Goal: Transaction & Acquisition: Purchase product/service

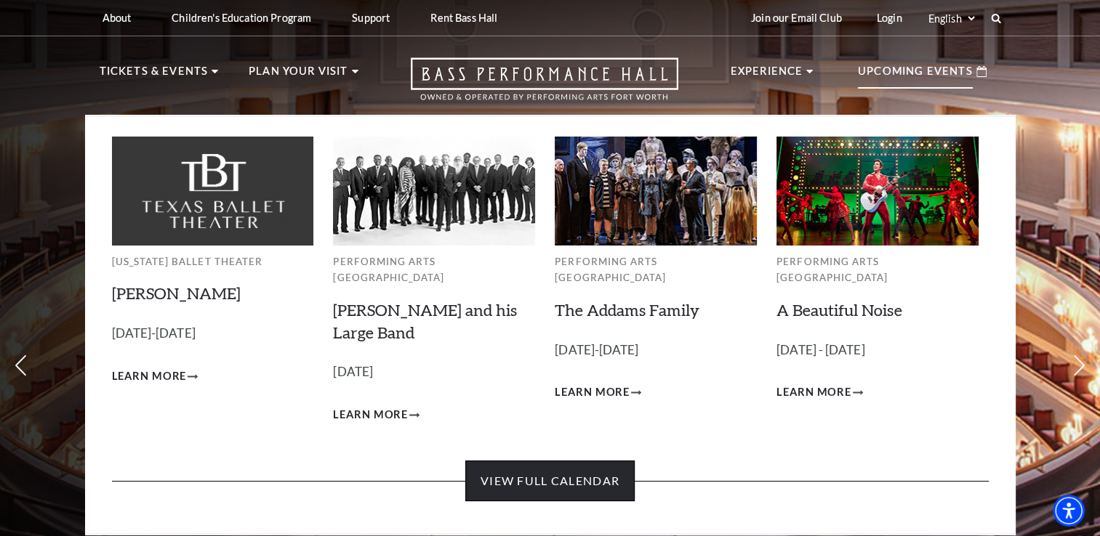
click at [610, 475] on link "View Full Calendar" at bounding box center [549, 481] width 169 height 41
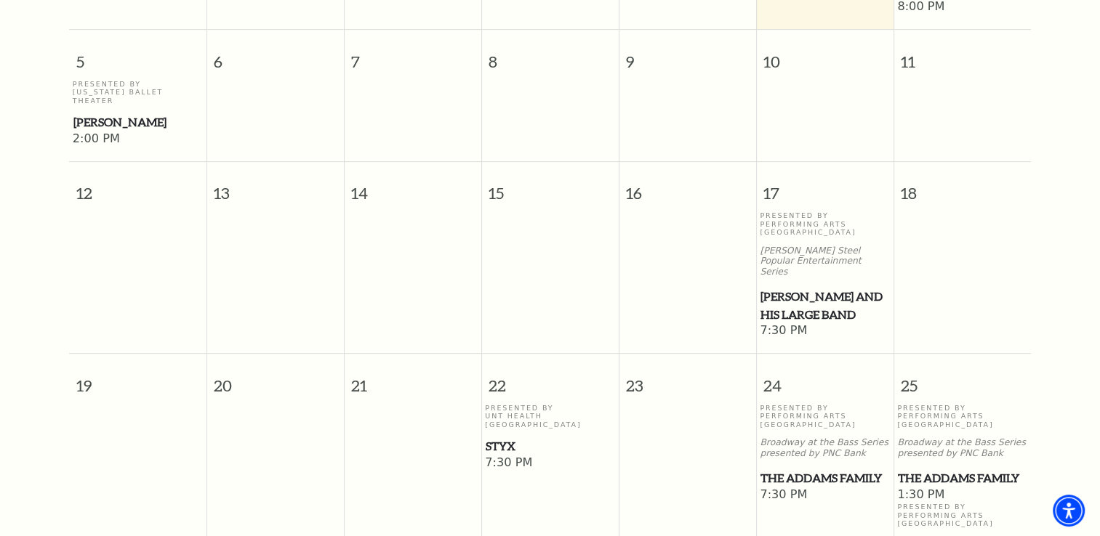
scroll to position [637, 0]
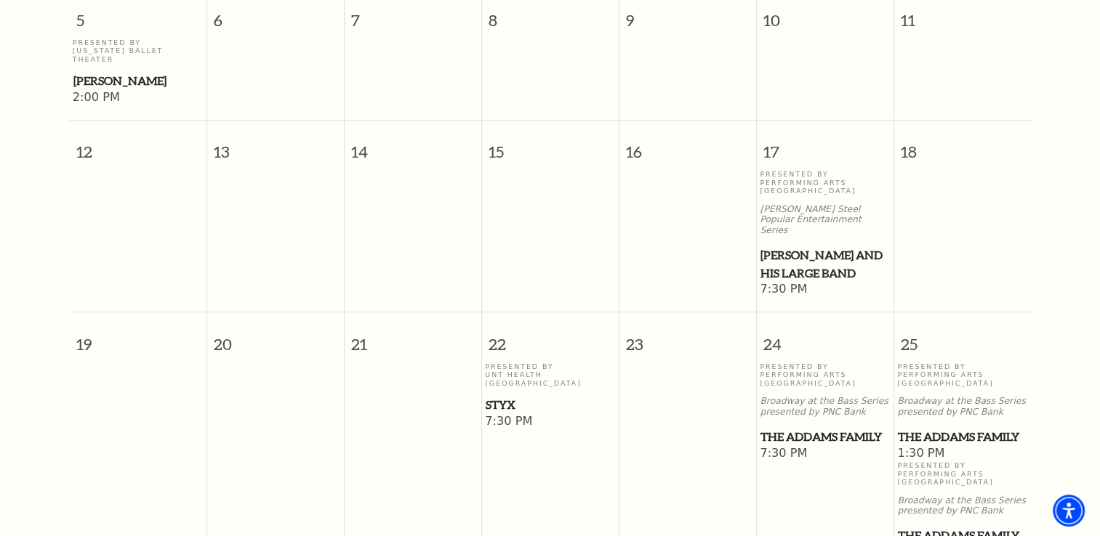
click at [783, 246] on span "[PERSON_NAME] and his Large Band" at bounding box center [824, 264] width 129 height 36
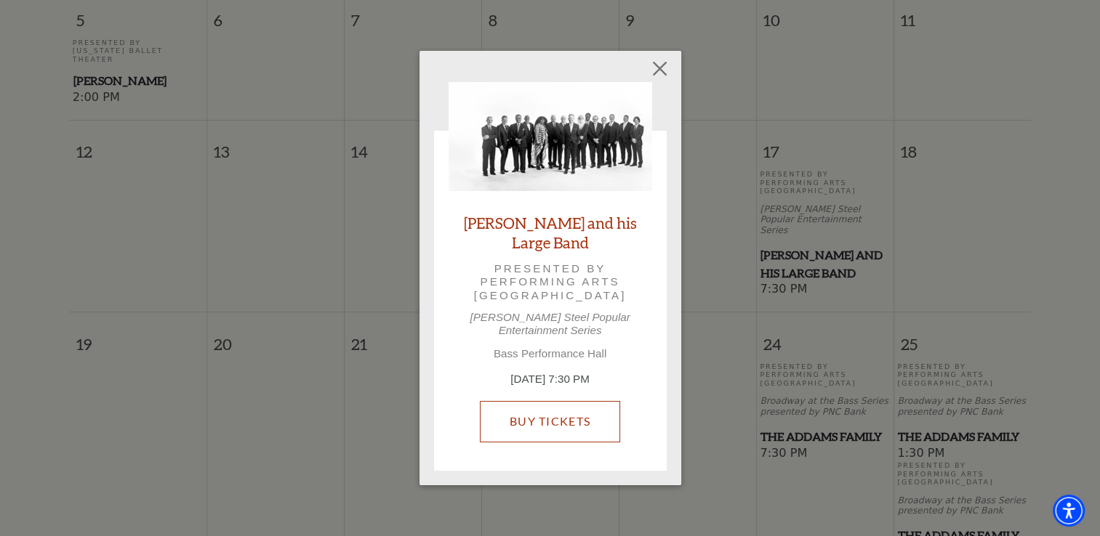
click at [546, 411] on link "Buy Tickets" at bounding box center [550, 421] width 140 height 41
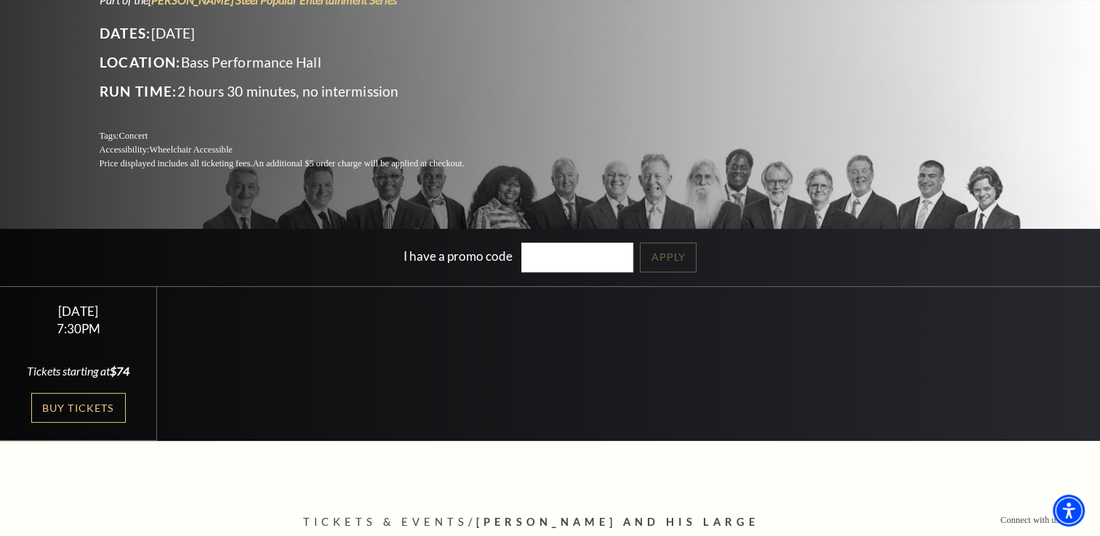
scroll to position [291, 0]
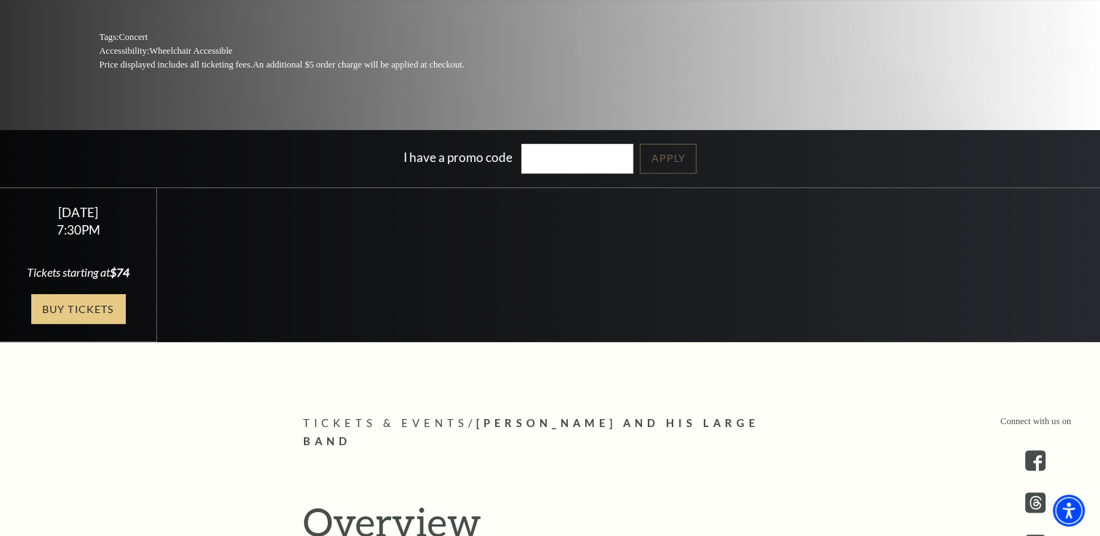
click at [88, 302] on link "Buy Tickets" at bounding box center [78, 309] width 94 height 30
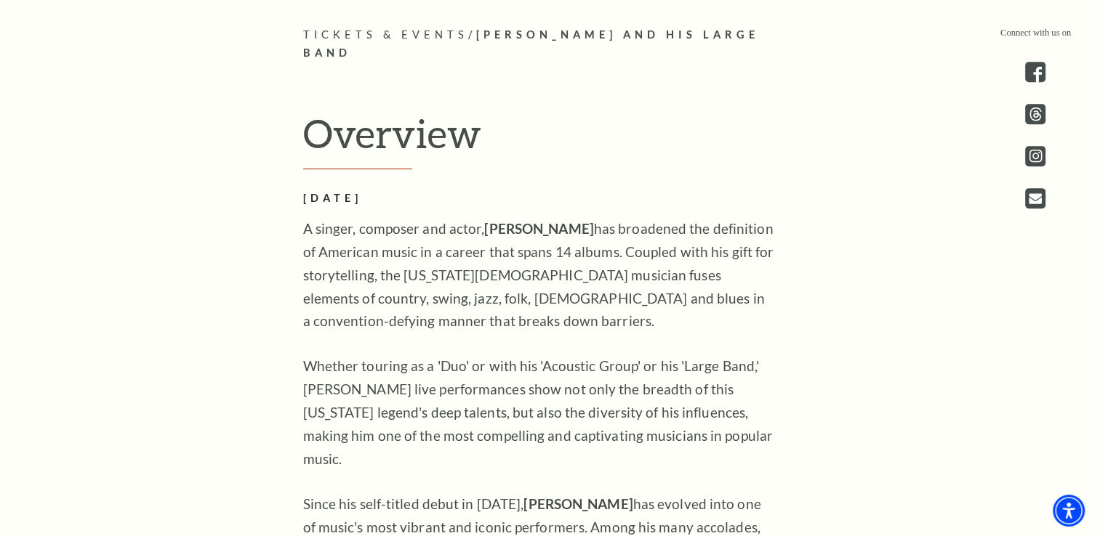
scroll to position [727, 0]
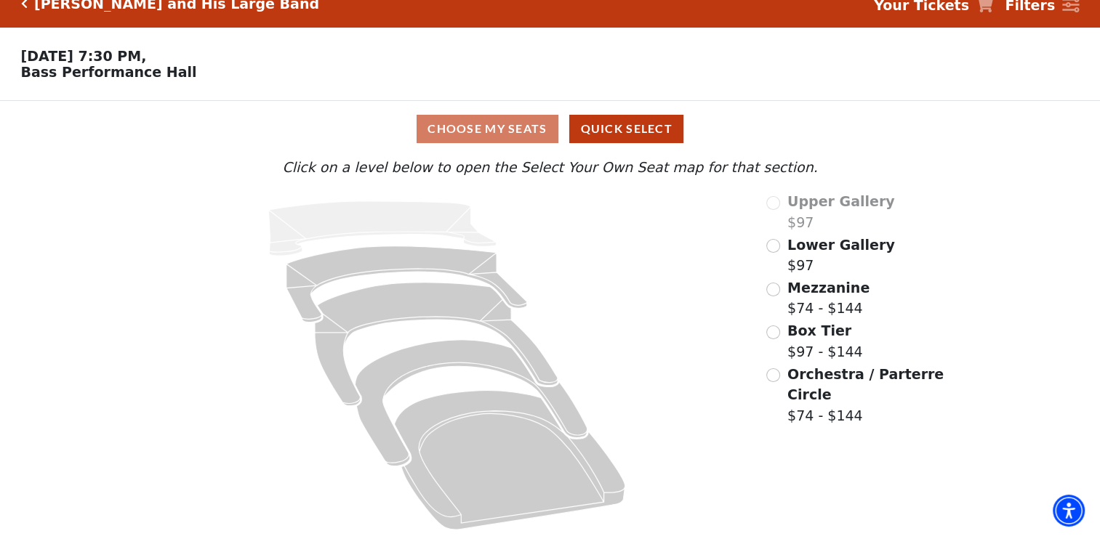
scroll to position [28, 0]
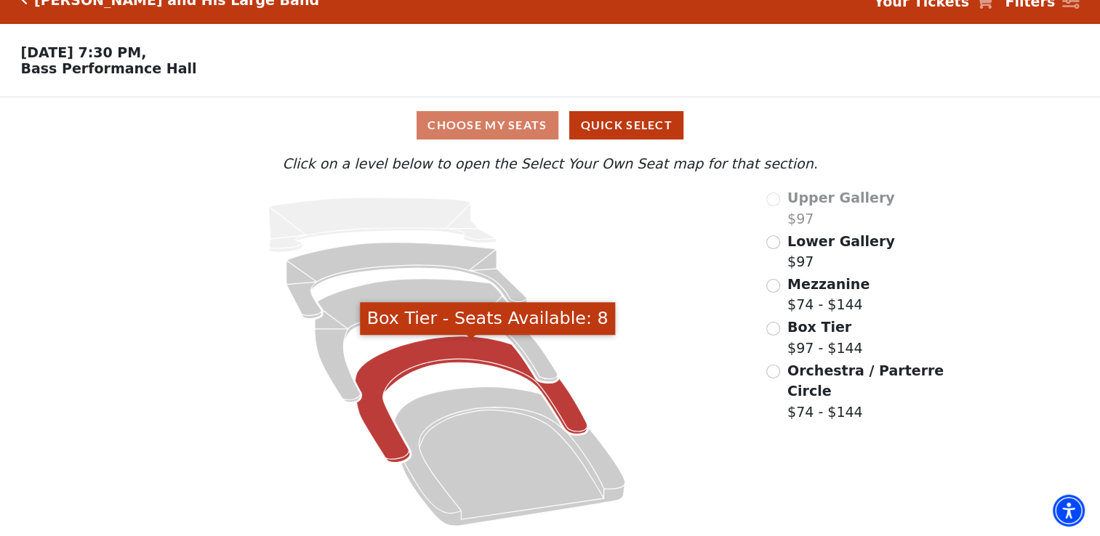
click at [435, 344] on icon "Box Tier - Seats Available: 8" at bounding box center [471, 399] width 232 height 126
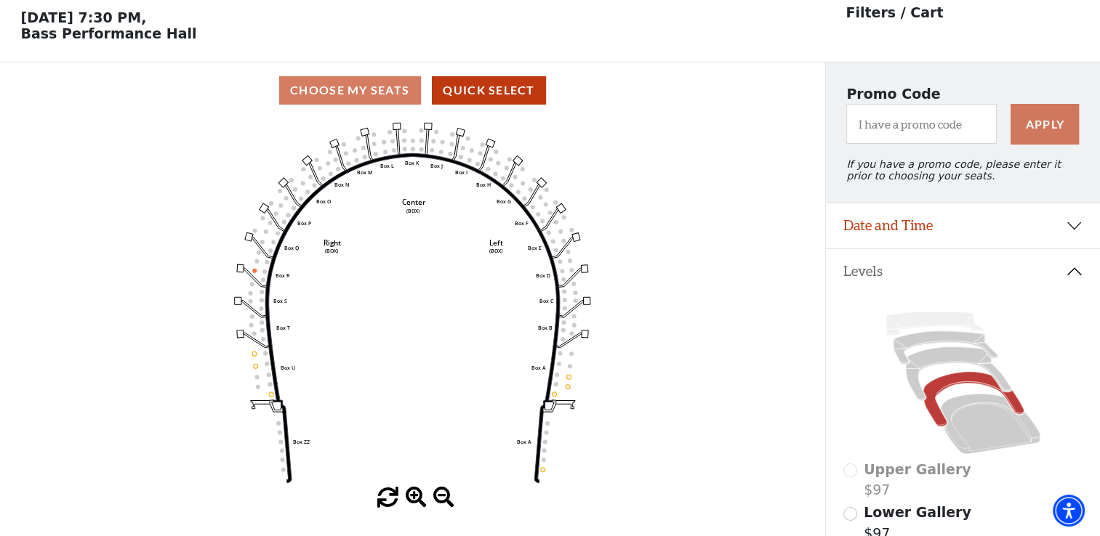
scroll to position [67, 0]
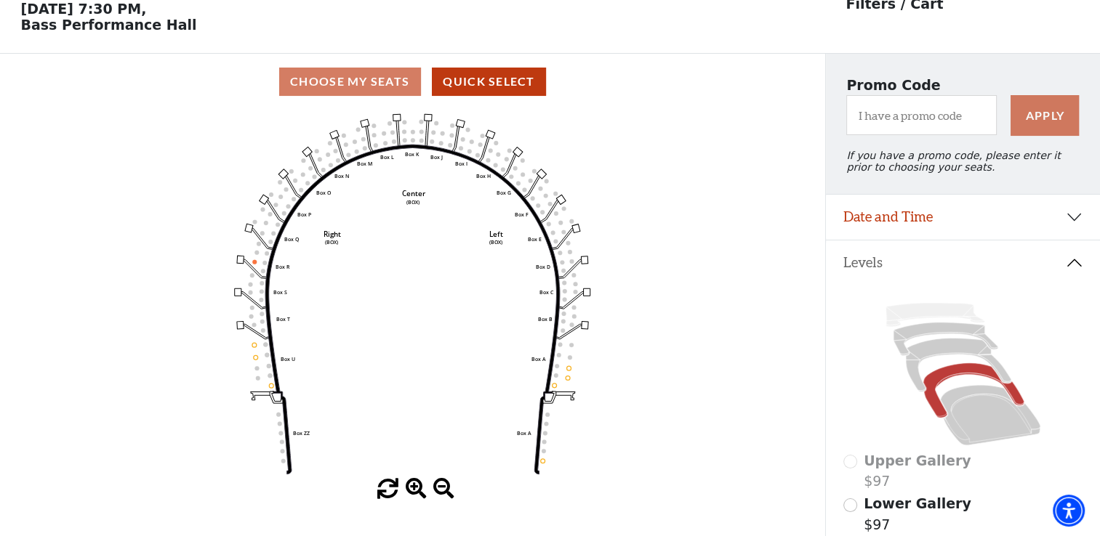
click at [371, 87] on div "Choose My Seats Quick Select" at bounding box center [412, 82] width 825 height 28
click at [567, 375] on icon "Left (BOX) Right (BOX) Center (BOX) Box ZZ Box U Box T Box S Box R Box Q Box P …" at bounding box center [412, 294] width 742 height 369
click at [568, 380] on circle at bounding box center [567, 378] width 4 height 4
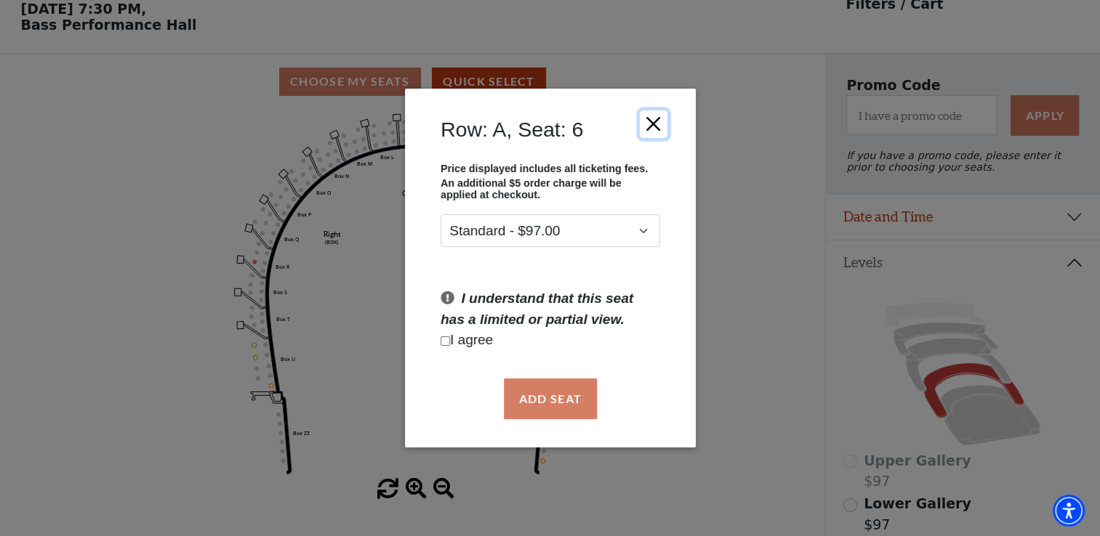
click at [659, 126] on button "Close" at bounding box center [653, 124] width 28 height 28
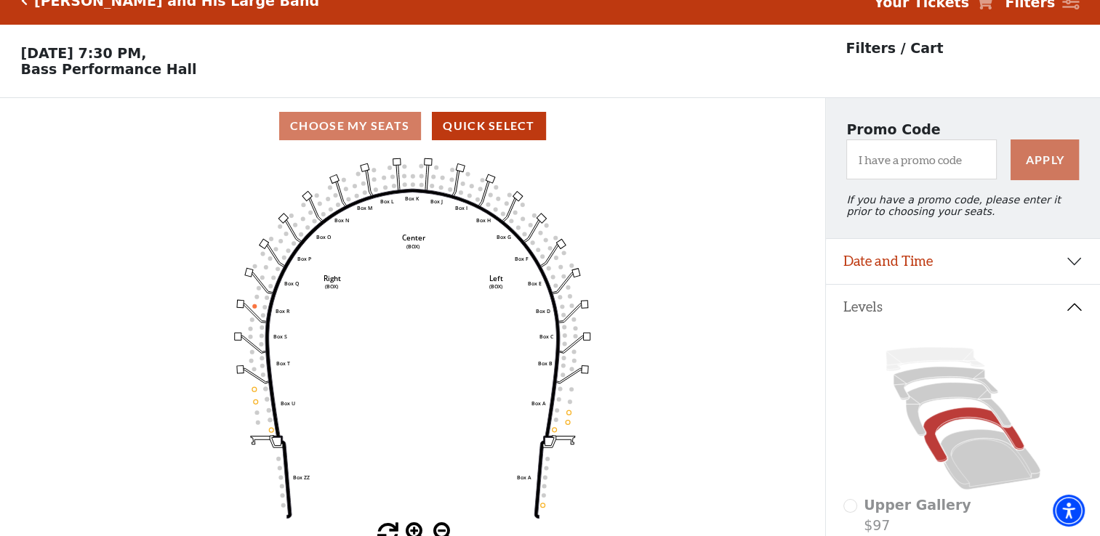
scroll to position [0, 0]
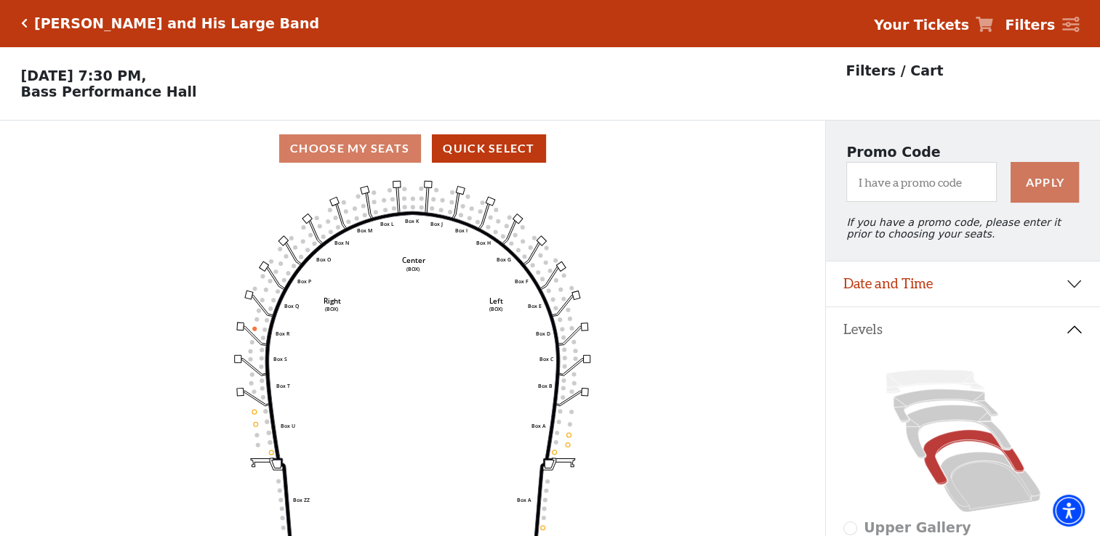
click at [21, 23] on icon "Click here to go back to filters" at bounding box center [24, 23] width 7 height 10
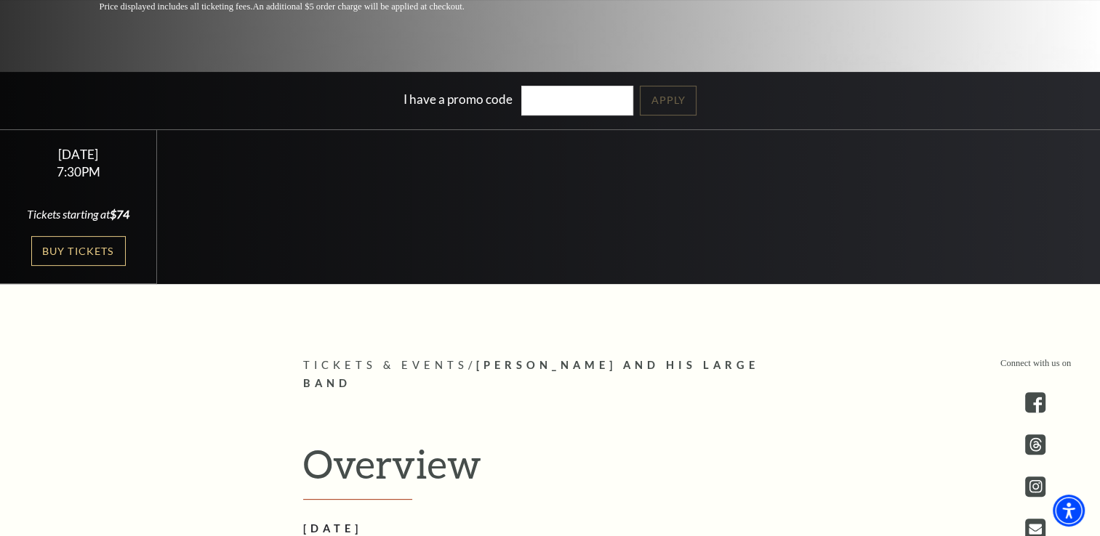
scroll to position [363, 0]
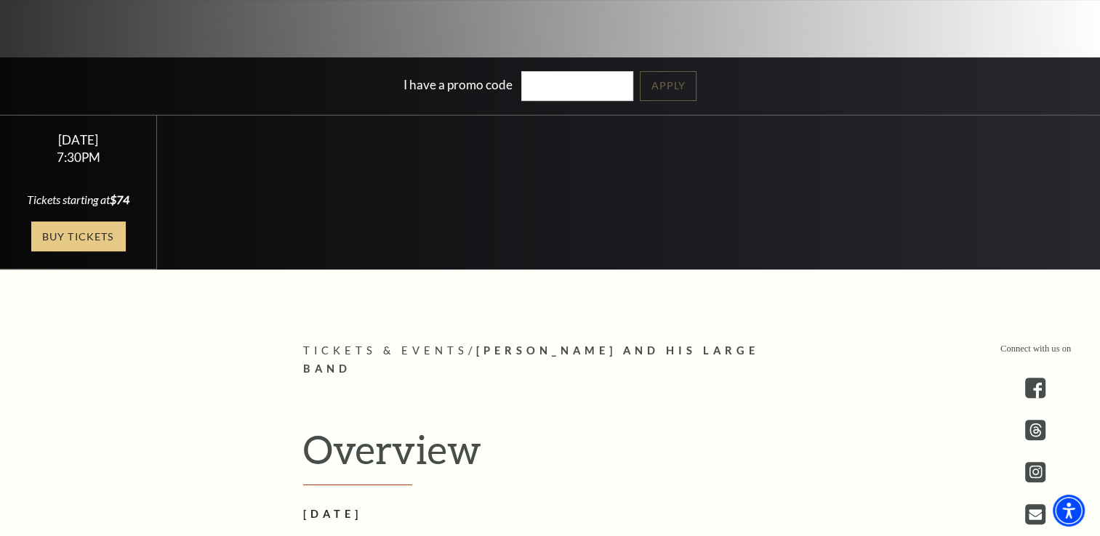
click at [66, 227] on link "Buy Tickets" at bounding box center [78, 237] width 94 height 30
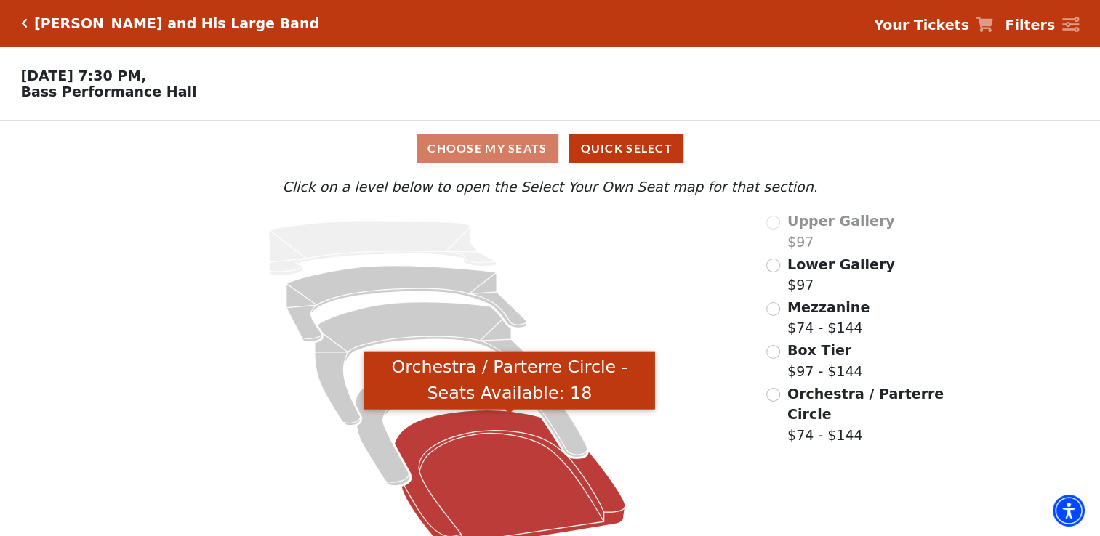
click at [445, 460] on icon "Orchestra / Parterre Circle - Seats Available: 18" at bounding box center [510, 479] width 230 height 139
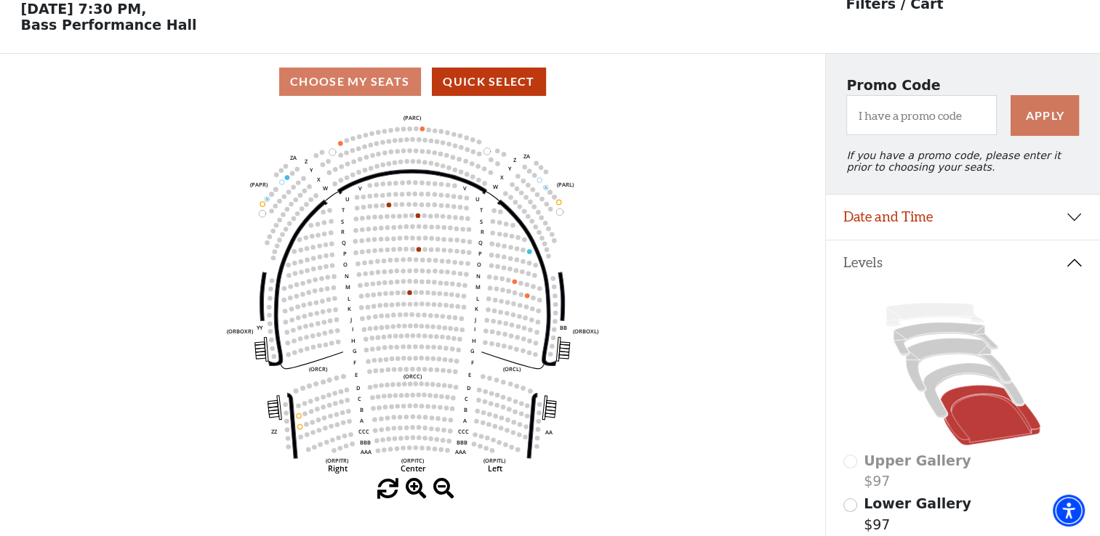
scroll to position [67, 0]
click at [922, 362] on icon at bounding box center [958, 366] width 105 height 54
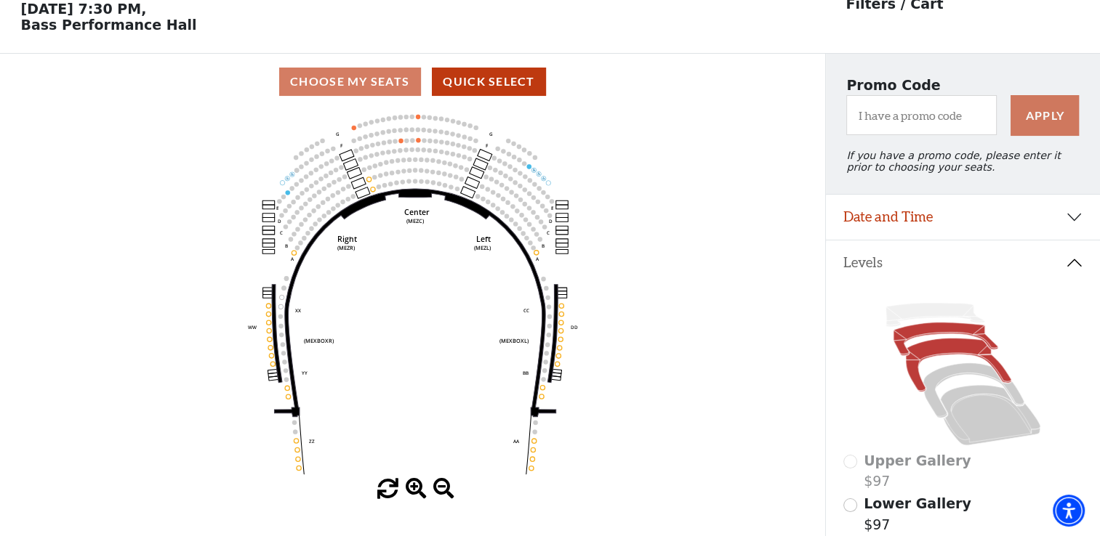
click at [913, 338] on icon at bounding box center [945, 339] width 105 height 33
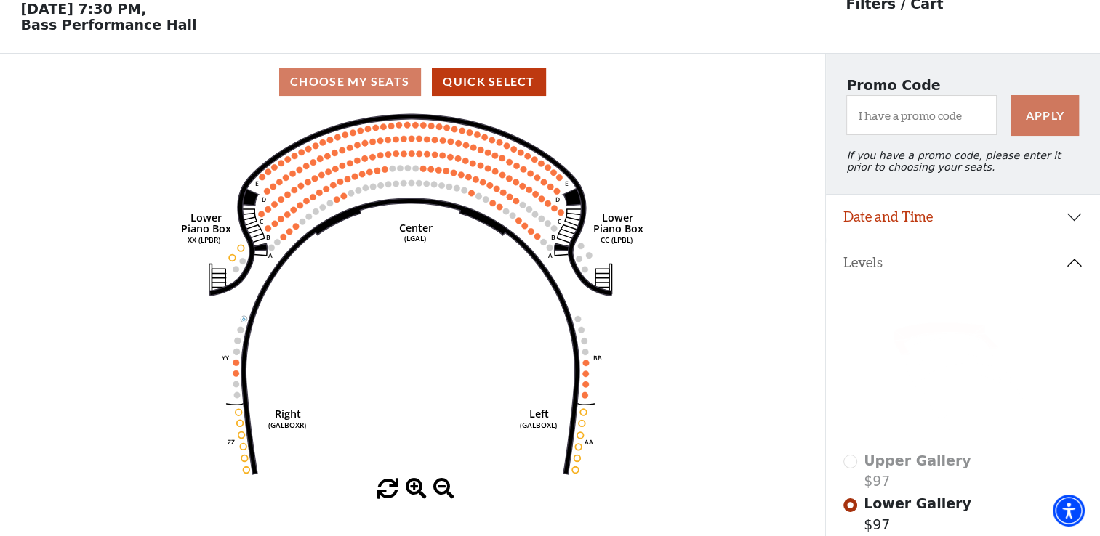
click at [915, 318] on icon at bounding box center [934, 315] width 99 height 24
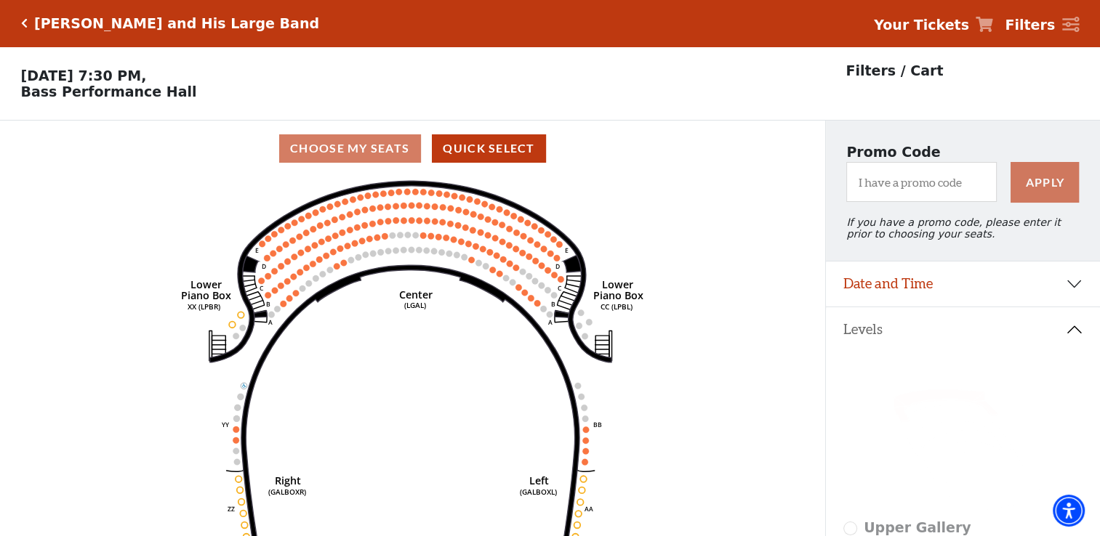
click at [23, 20] on icon "Click here to go back to filters" at bounding box center [24, 23] width 7 height 10
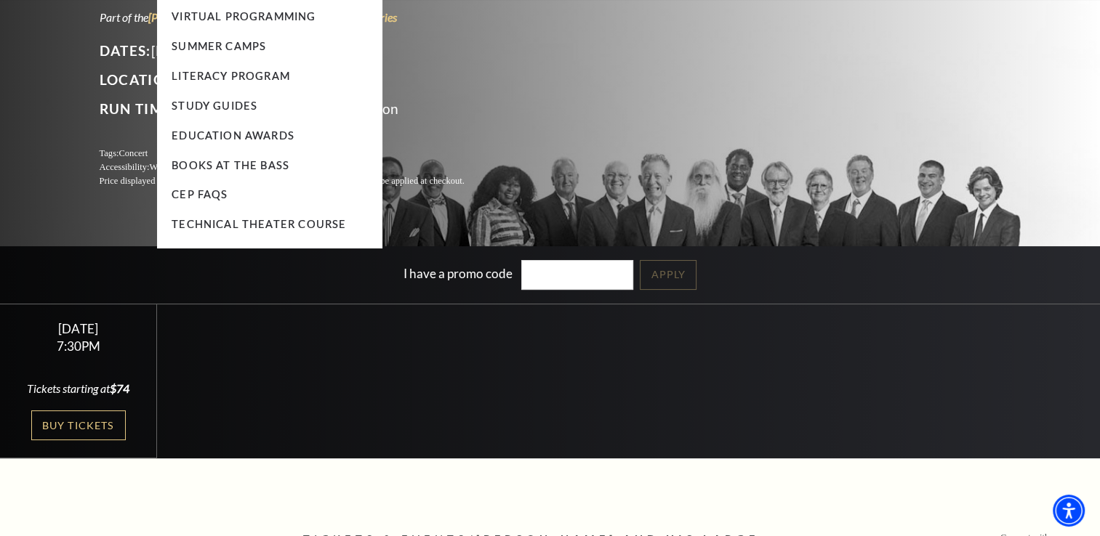
scroll to position [218, 0]
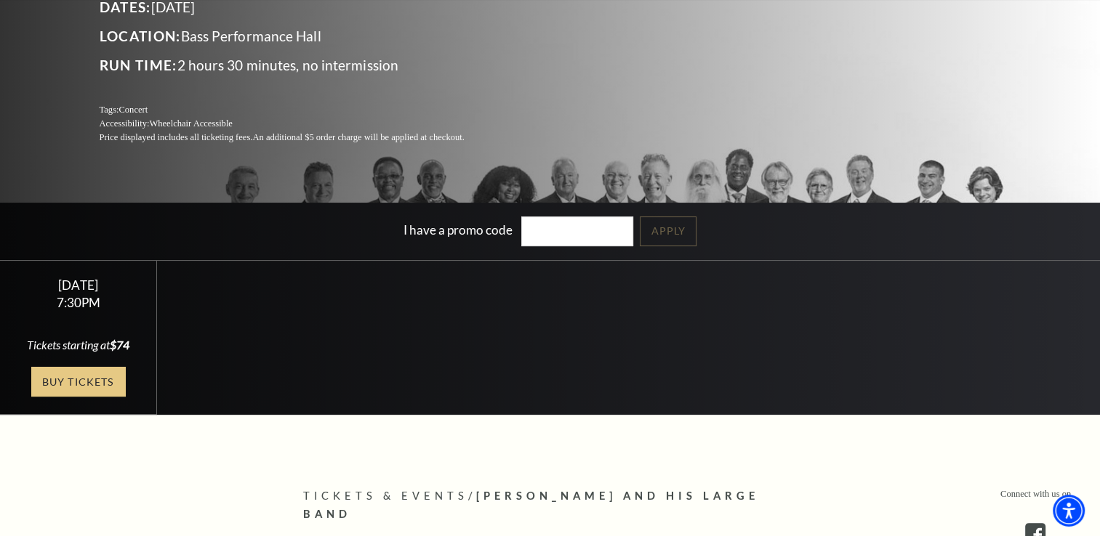
click at [46, 378] on link "Buy Tickets" at bounding box center [78, 382] width 94 height 30
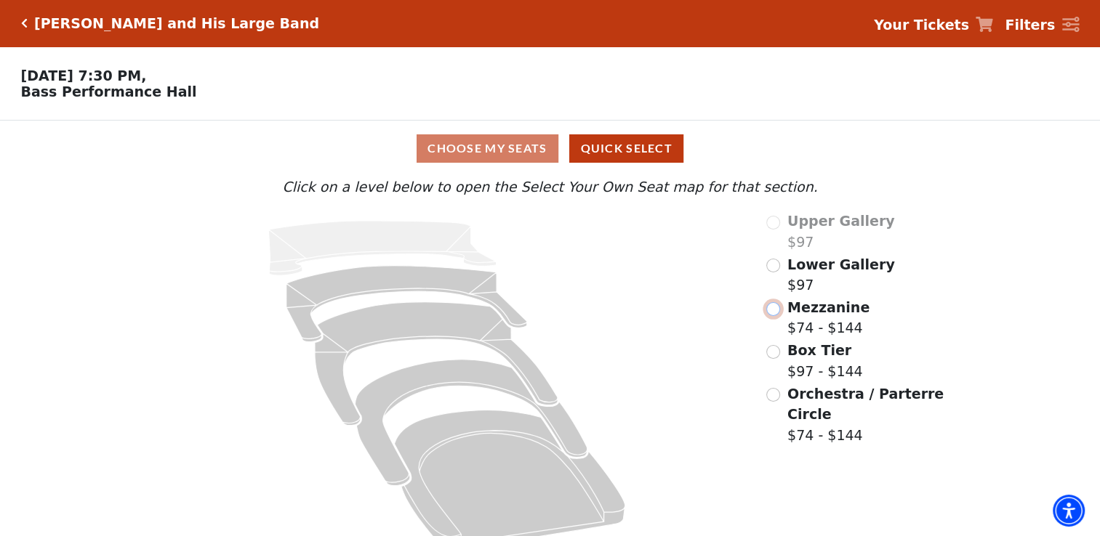
click at [776, 313] on input "Mezzanine$74 - $144\a" at bounding box center [773, 309] width 14 height 14
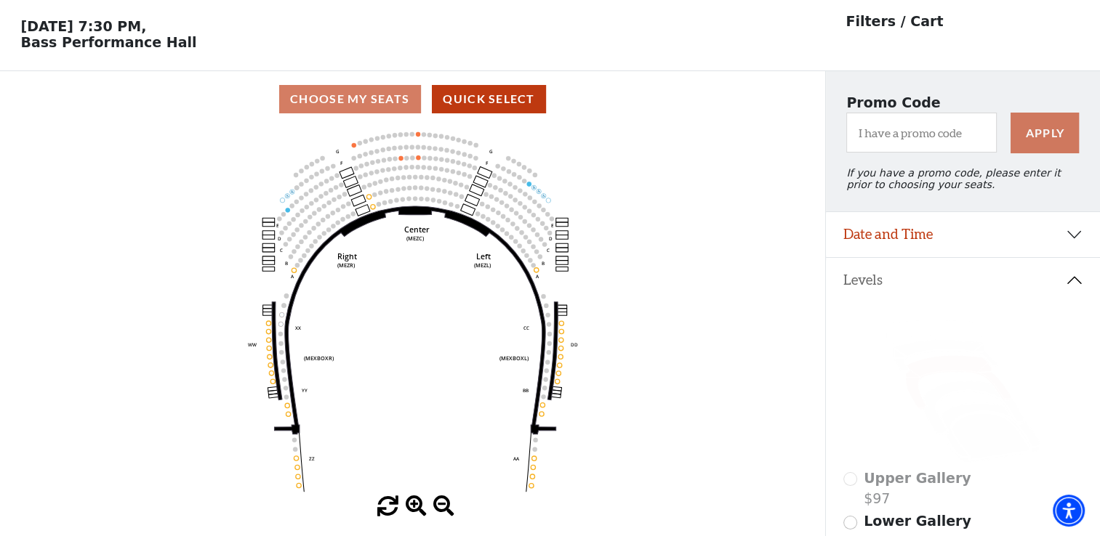
scroll to position [67, 0]
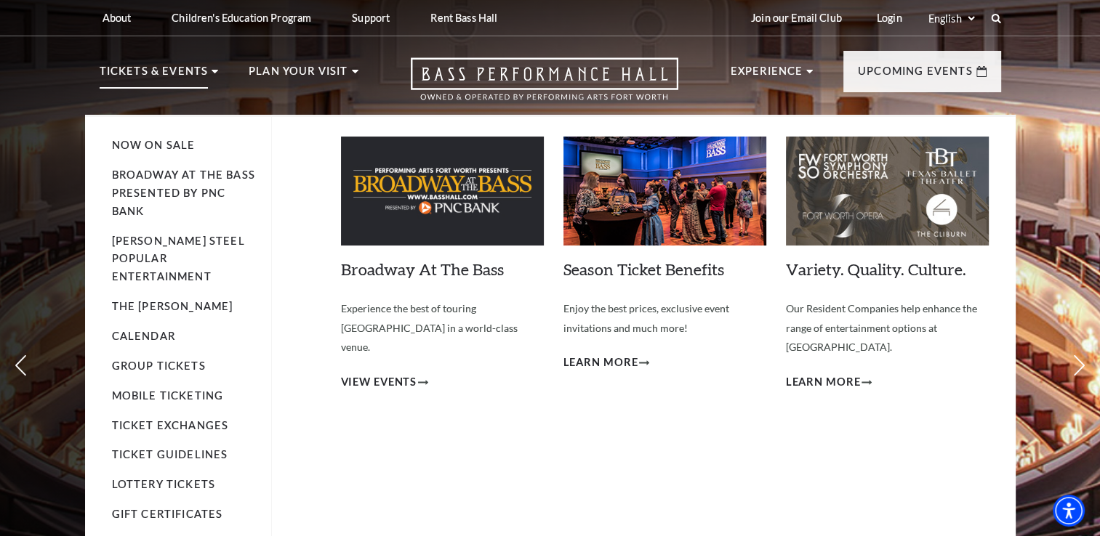
scroll to position [73, 0]
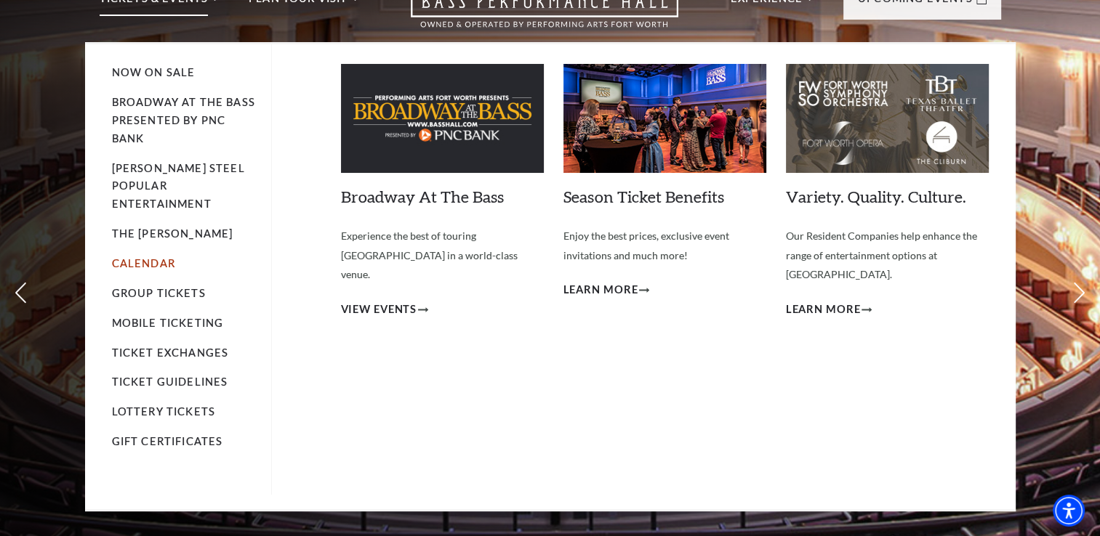
click at [145, 257] on link "Calendar" at bounding box center [143, 263] width 63 height 12
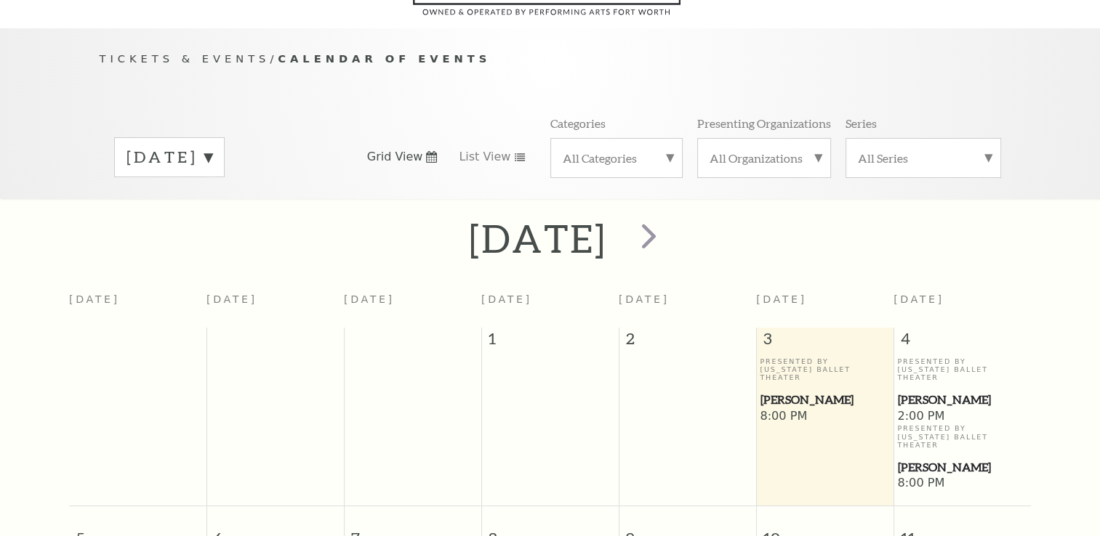
scroll to position [128, 0]
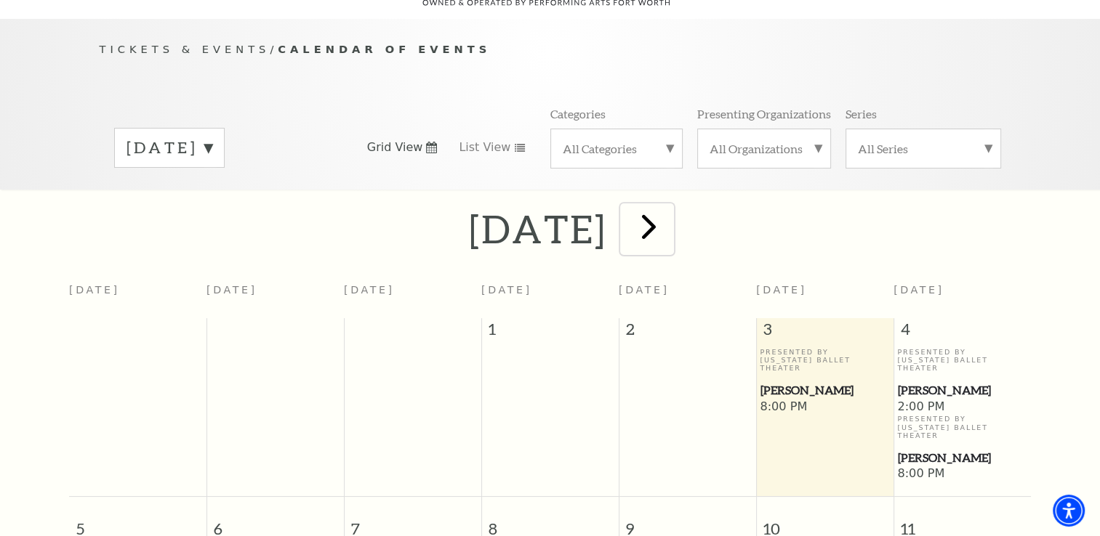
click at [669, 214] on span "next" at bounding box center [648, 226] width 41 height 41
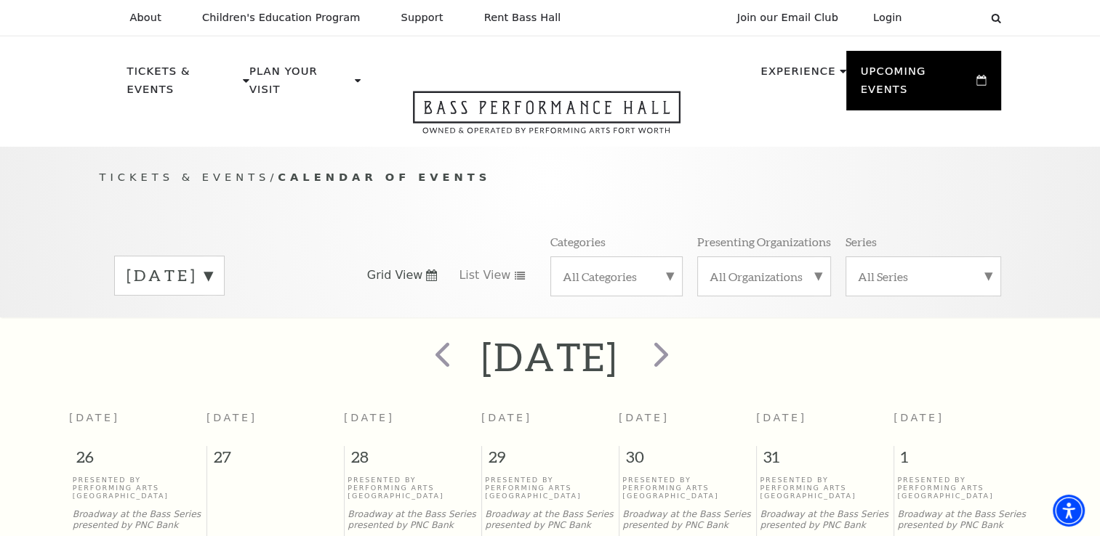
scroll to position [0, 0]
click at [682, 337] on span "next" at bounding box center [660, 354] width 41 height 41
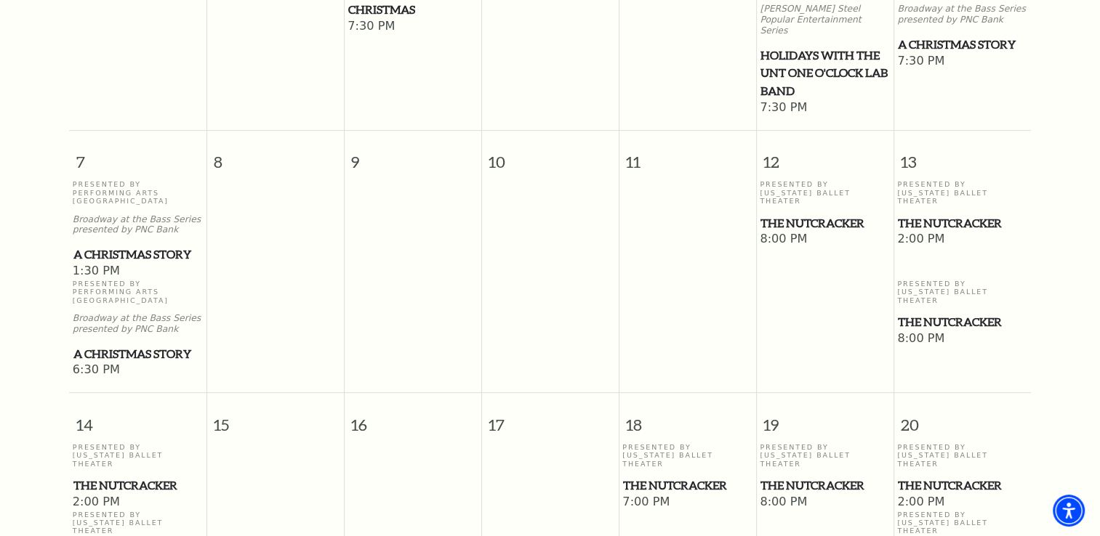
scroll to position [491, 0]
